Goal: Task Accomplishment & Management: Complete application form

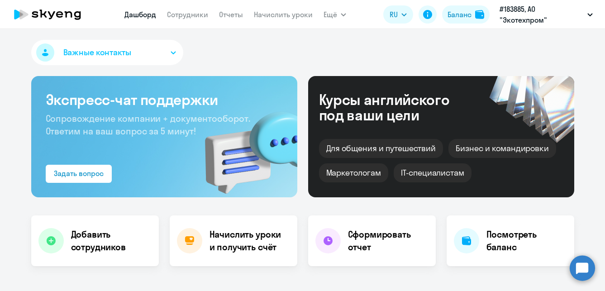
select select "30"
click at [185, 11] on link "Сотрудники" at bounding box center [187, 14] width 41 height 9
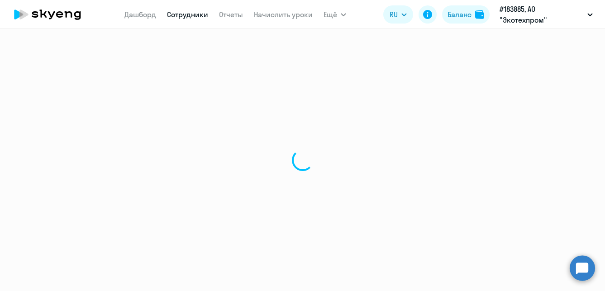
select select "30"
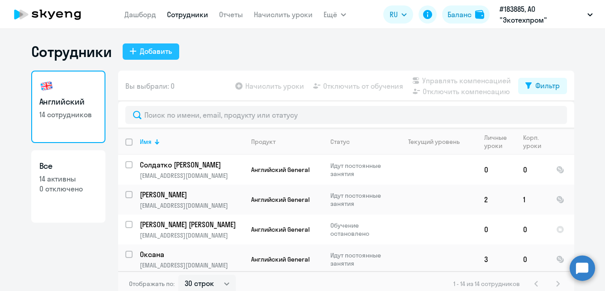
click at [150, 48] on div "Добавить" at bounding box center [156, 51] width 32 height 11
select select "english_adult_not_native_speaker"
select select "3"
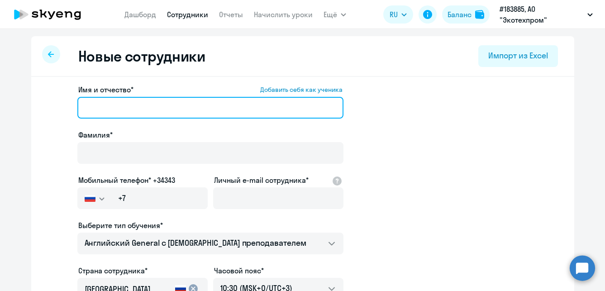
click at [109, 107] on input "Имя и отчество* Добавить себя как ученика" at bounding box center [210, 108] width 266 height 22
type input "Б"
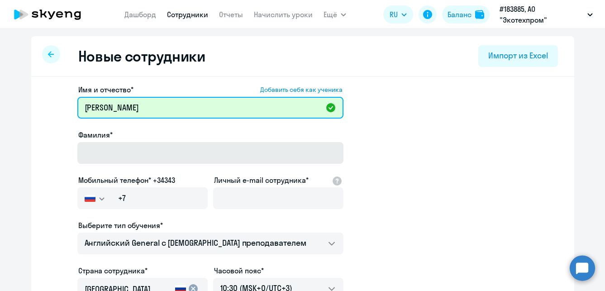
type input "[PERSON_NAME]"
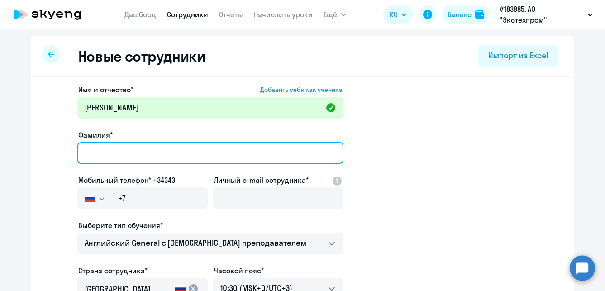
click at [99, 157] on input "Фамилия*" at bounding box center [210, 153] width 266 height 22
type input "[PERSON_NAME]"
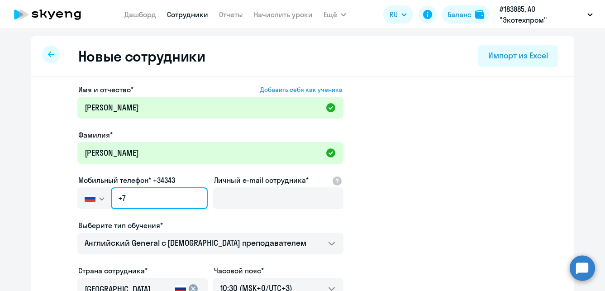
click at [164, 199] on input "+7" at bounding box center [159, 198] width 96 height 22
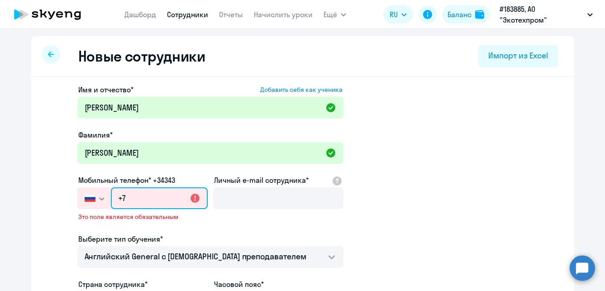
click at [124, 198] on input "+7" at bounding box center [159, 198] width 96 height 22
paste input "21"
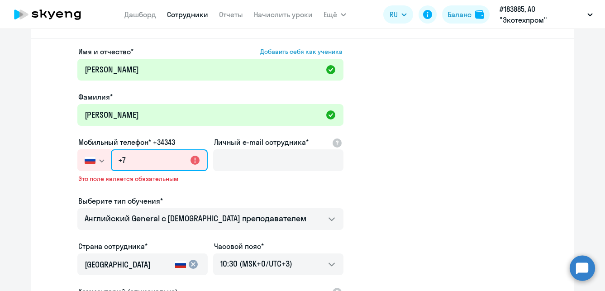
scroll to position [90, 0]
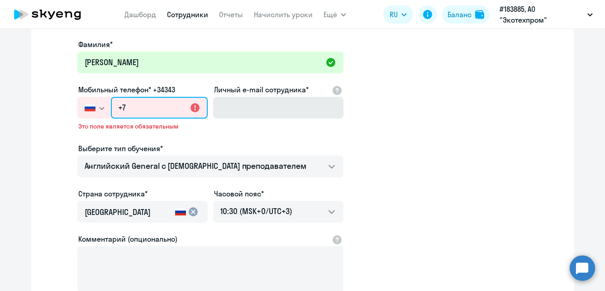
type input "+7"
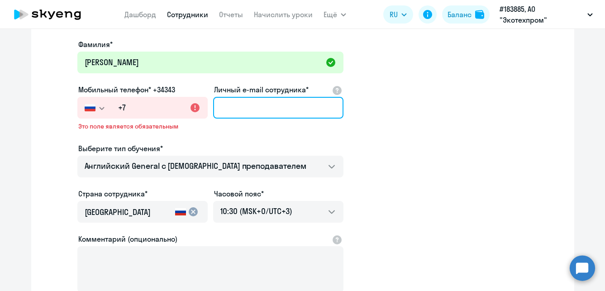
click at [226, 105] on input "Личный e-mail сотрудника*" at bounding box center [278, 108] width 130 height 22
paste input "[EMAIL_ADDRESS][DOMAIN_NAME]"
type input "[EMAIL_ADDRESS][DOMAIN_NAME]"
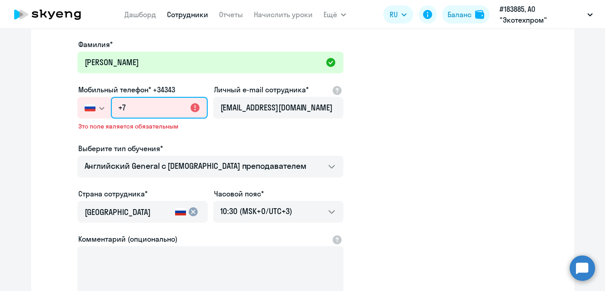
click at [133, 107] on input "+7" at bounding box center [159, 108] width 96 height 22
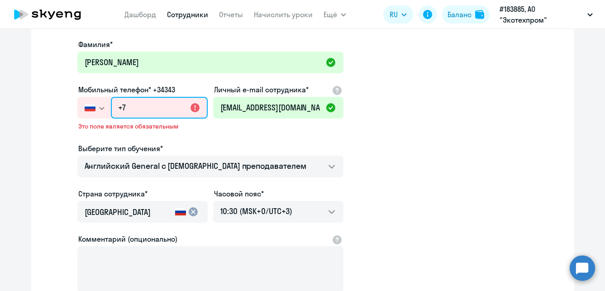
click at [124, 104] on input "+7" at bounding box center [159, 108] width 96 height 22
paste input "[PHONE_NUMBER]"
type input "[PHONE_NUMBER]"
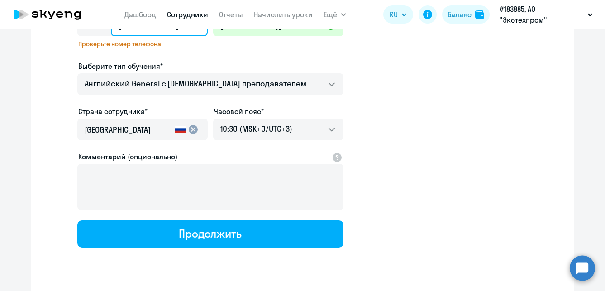
scroll to position [181, 0]
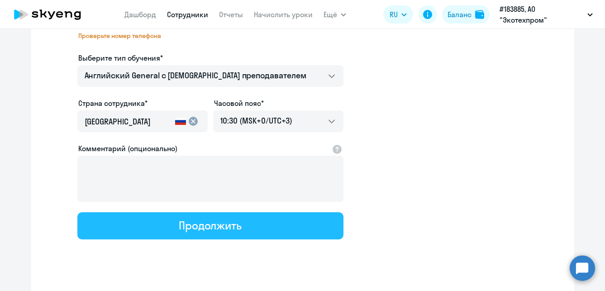
click at [207, 223] on div "Продолжить" at bounding box center [210, 225] width 63 height 14
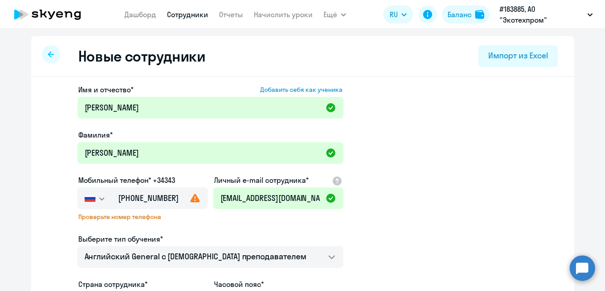
select select "english_adult_not_native_speaker"
select select "3"
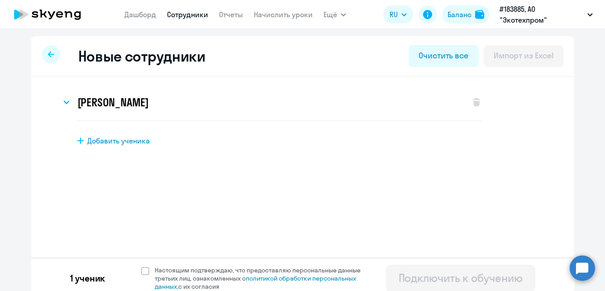
scroll to position [7, 0]
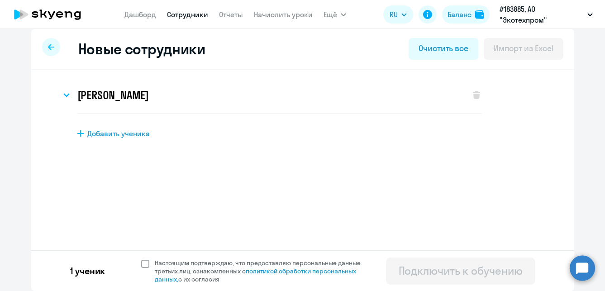
click at [141, 264] on span at bounding box center [145, 264] width 8 height 8
click at [141, 259] on input "Настоящим подтверждаю, что предоставляю персональные данные третьих лиц, ознако…" at bounding box center [141, 258] width 0 height 0
checkbox input "true"
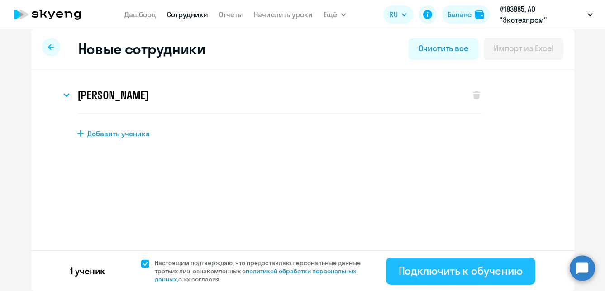
click at [468, 267] on div "Подключить к обучению" at bounding box center [460, 270] width 124 height 14
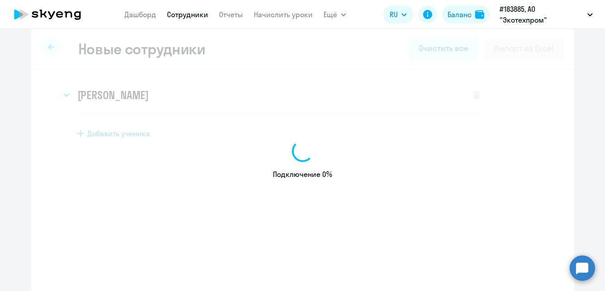
select select "english_adult_not_native_speaker"
select select "3"
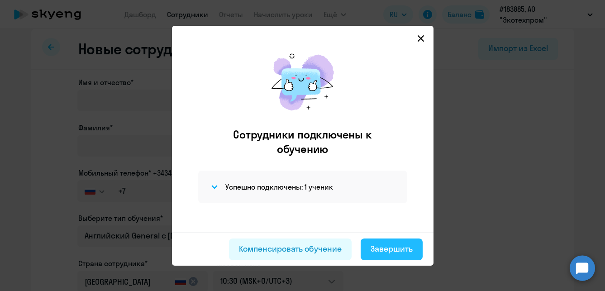
click at [389, 248] on div "Завершить" at bounding box center [391, 249] width 42 height 12
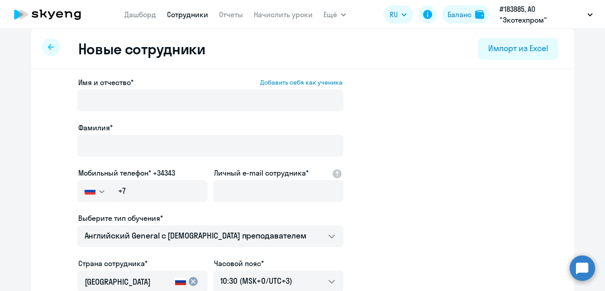
select select "30"
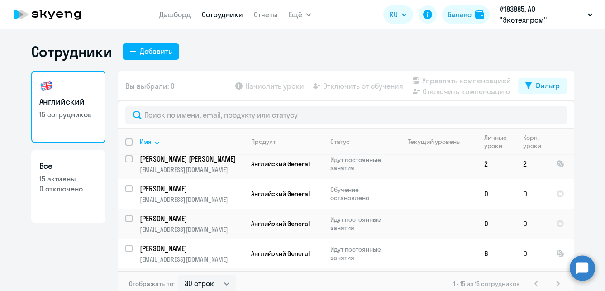
scroll to position [226, 0]
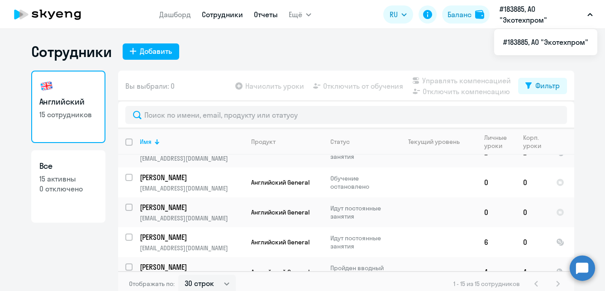
click at [267, 13] on link "Отчеты" at bounding box center [266, 14] width 24 height 9
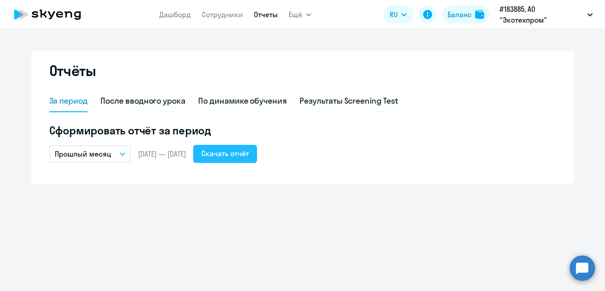
click at [247, 152] on div "Скачать отчёт" at bounding box center [224, 153] width 47 height 11
click at [247, 150] on div "Скачать отчёт" at bounding box center [224, 153] width 47 height 11
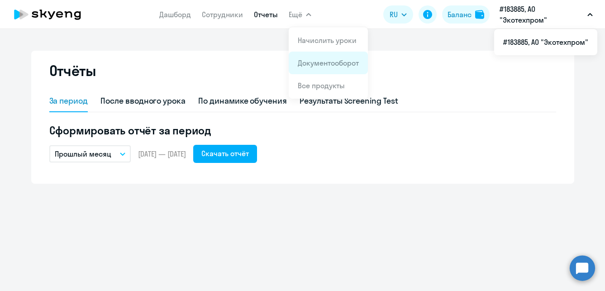
click at [320, 63] on link "Документооборот" at bounding box center [328, 62] width 61 height 9
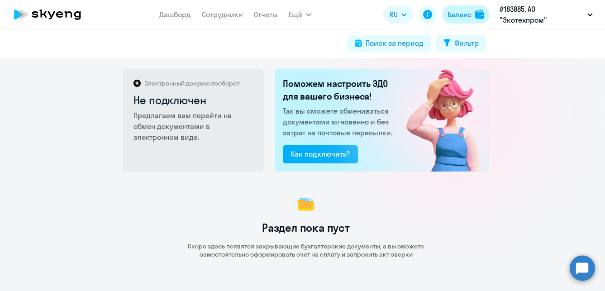
click at [459, 13] on div "Баланс" at bounding box center [459, 14] width 24 height 11
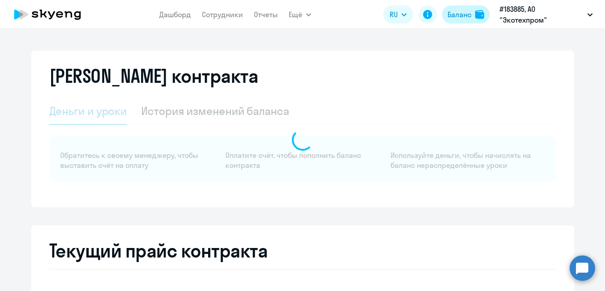
select select "english_adult_not_native_speaker"
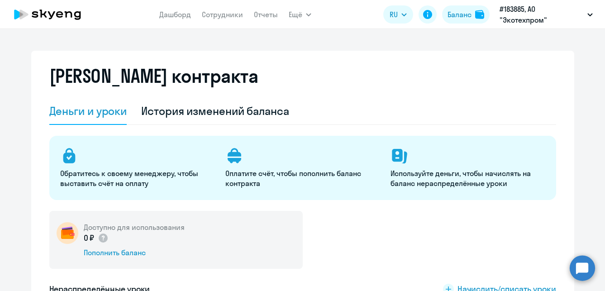
scroll to position [90, 0]
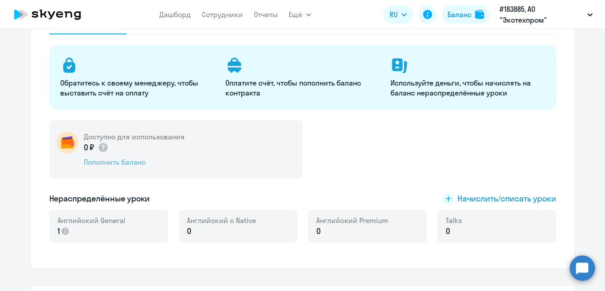
click at [124, 159] on div "Пополнить баланс" at bounding box center [134, 162] width 101 height 10
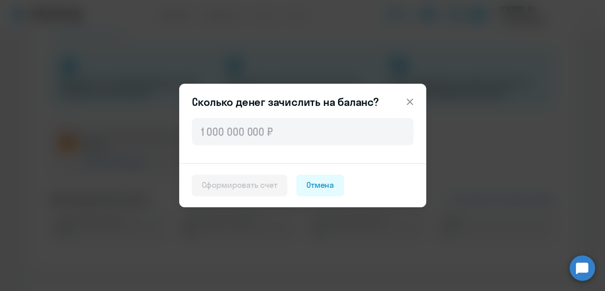
click at [410, 97] on icon at bounding box center [409, 101] width 11 height 11
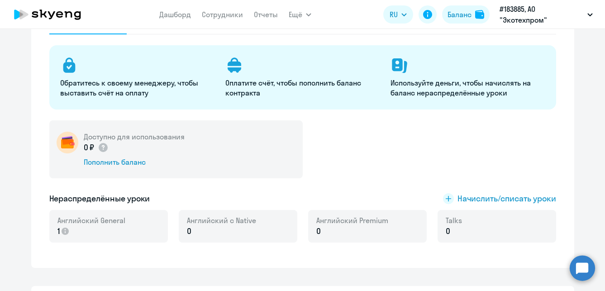
scroll to position [0, 0]
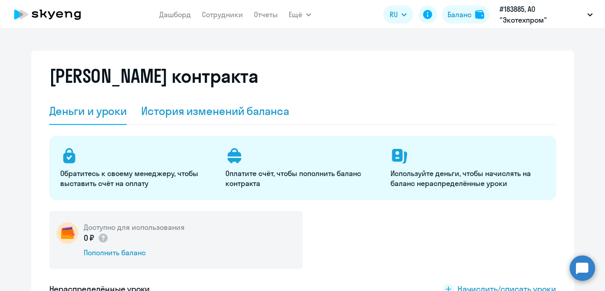
click at [214, 112] on div "История изменений баланса" at bounding box center [215, 111] width 148 height 14
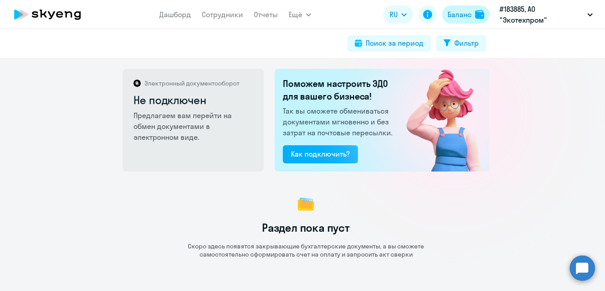
click at [459, 10] on div "Баланс" at bounding box center [459, 14] width 24 height 11
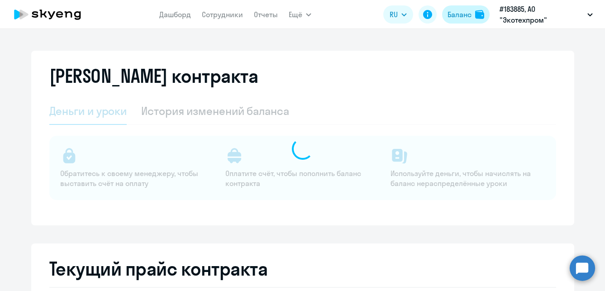
select select "english_adult_not_native_speaker"
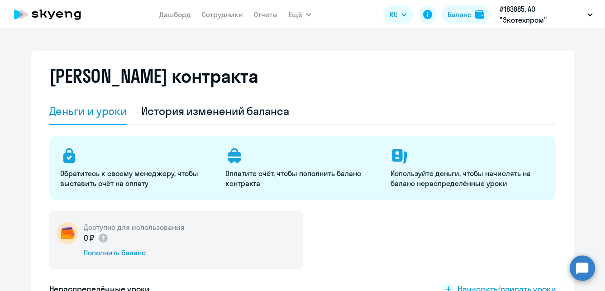
click at [108, 181] on p "Обратитесь к своему менеджеру, чтобы выставить счёт на оплату" at bounding box center [137, 178] width 154 height 20
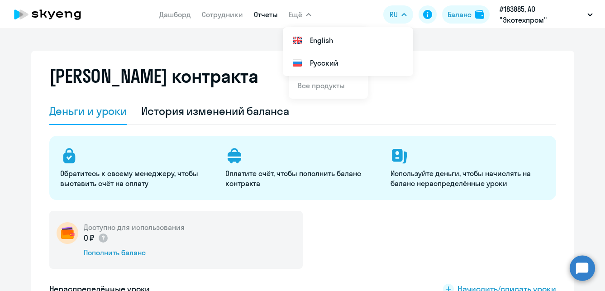
click at [269, 12] on link "Отчеты" at bounding box center [266, 14] width 24 height 9
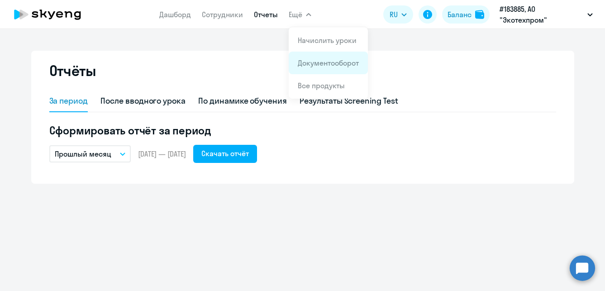
click at [327, 62] on link "Документооборот" at bounding box center [328, 62] width 61 height 9
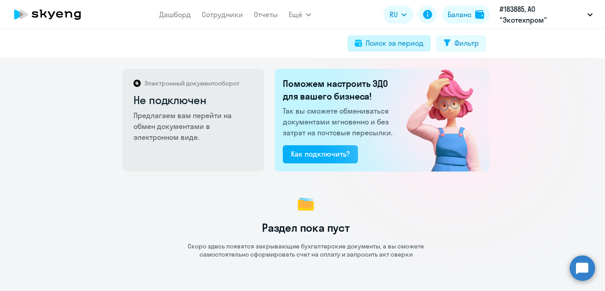
click at [391, 43] on div "Поиск за период" at bounding box center [394, 43] width 58 height 11
select select "all"
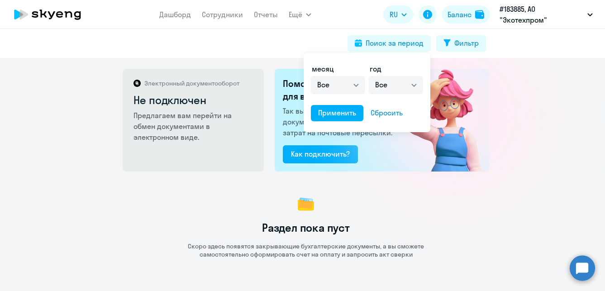
click at [243, 36] on div at bounding box center [302, 145] width 605 height 291
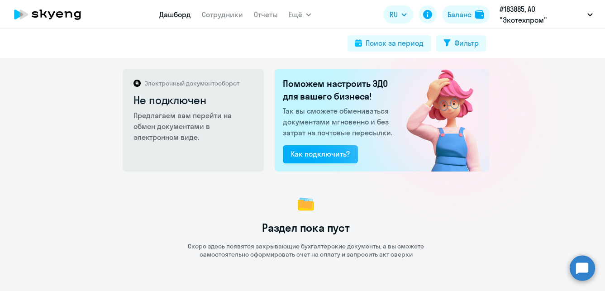
click at [172, 11] on link "Дашборд" at bounding box center [175, 14] width 32 height 9
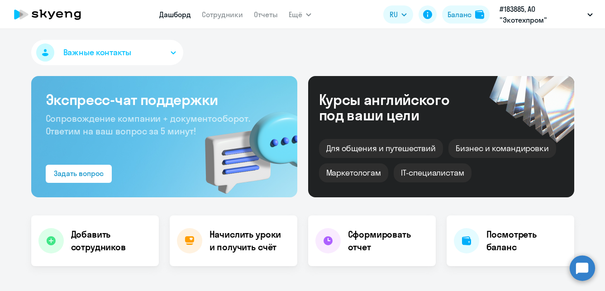
select select "30"
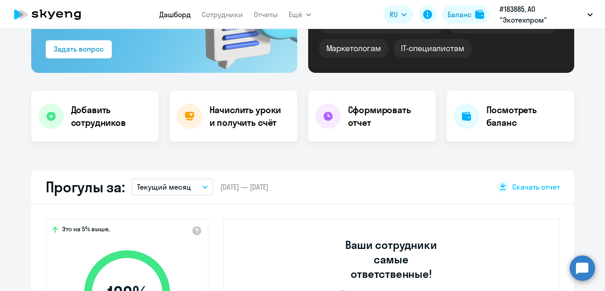
scroll to position [136, 0]
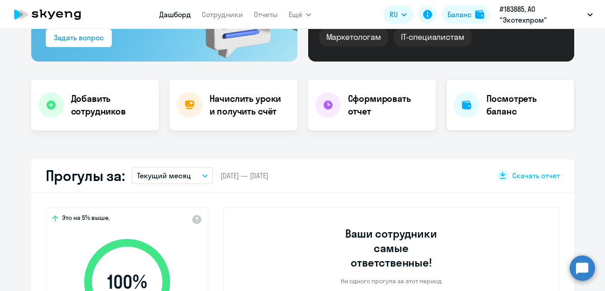
click at [504, 105] on h4 "Посмотреть баланс" at bounding box center [526, 104] width 81 height 25
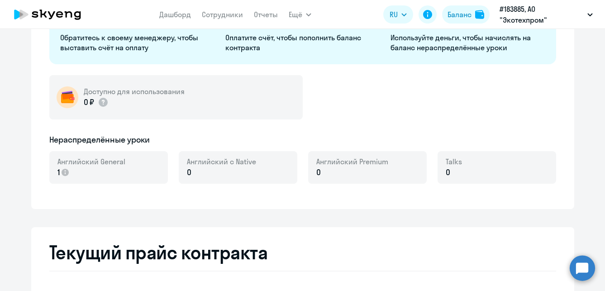
select select "english_adult_not_native_speaker"
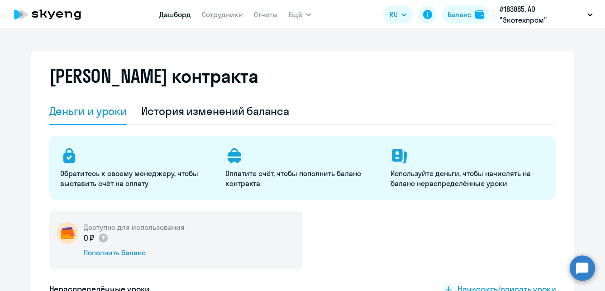
click at [171, 14] on link "Дашборд" at bounding box center [175, 14] width 32 height 9
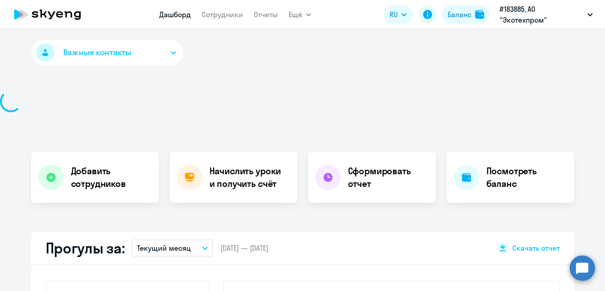
select select "30"
